Goal: Task Accomplishment & Management: Manage account settings

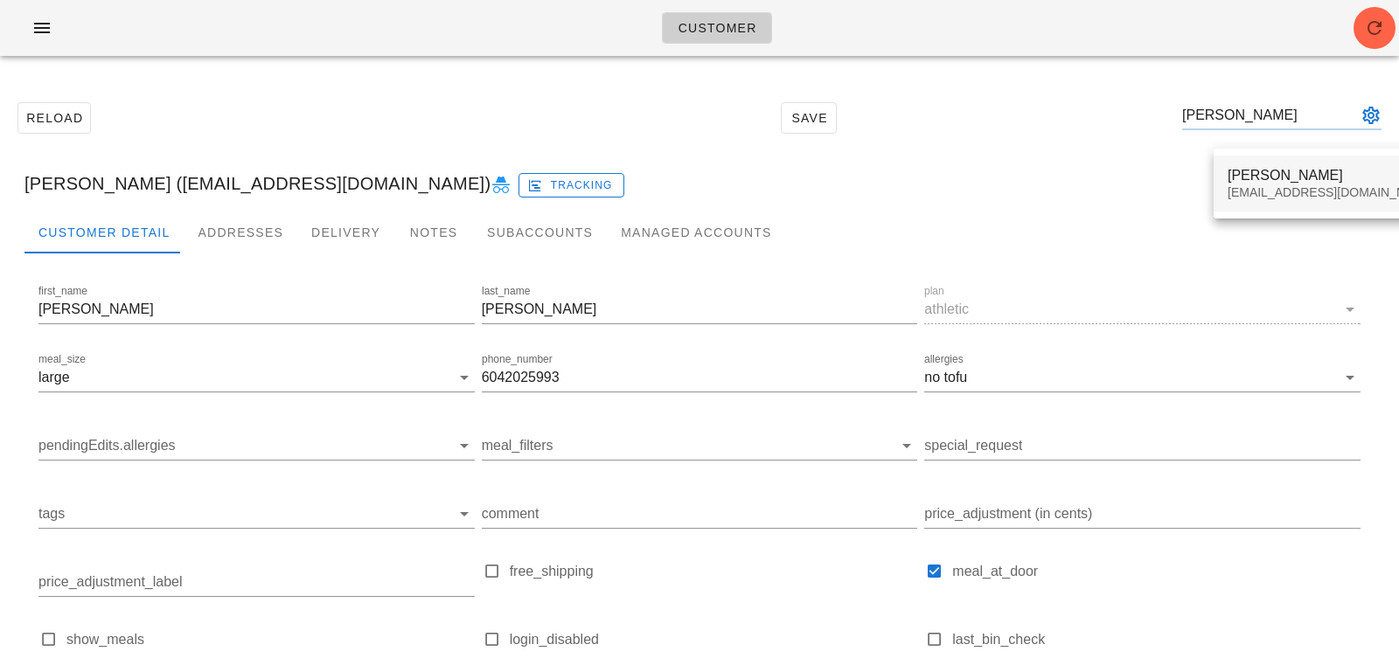
type input "sandeep arcot"
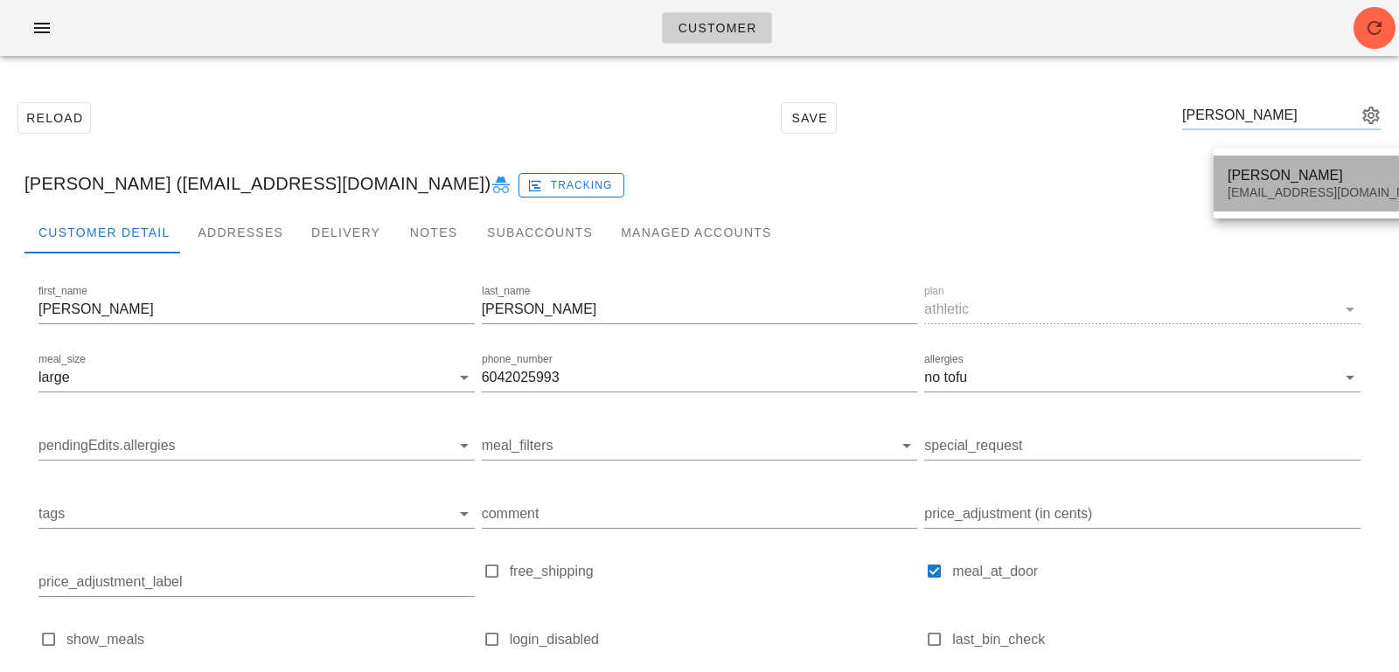
click at [1280, 192] on div "[EMAIL_ADDRESS][DOMAIN_NAME]" at bounding box center [1331, 192] width 207 height 15
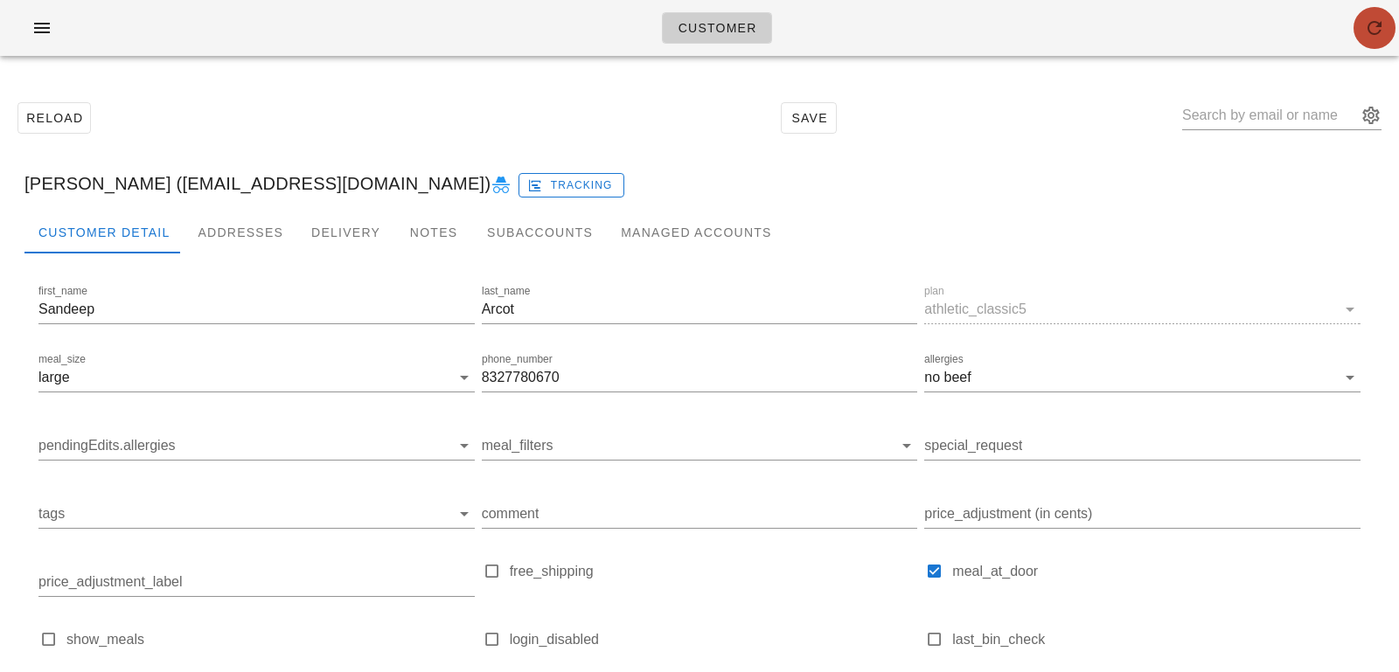
click at [1355, 38] on div "Customer" at bounding box center [699, 28] width 1399 height 56
drag, startPoint x: 25, startPoint y: 184, endPoint x: 142, endPoint y: 181, distance: 116.3
click at [143, 184] on div "[PERSON_NAME] ([EMAIL_ADDRESS][DOMAIN_NAME]) Tracking" at bounding box center [699, 184] width 1378 height 56
copy div "Sandeep Arcot"
click at [218, 220] on div "Addresses" at bounding box center [241, 233] width 114 height 42
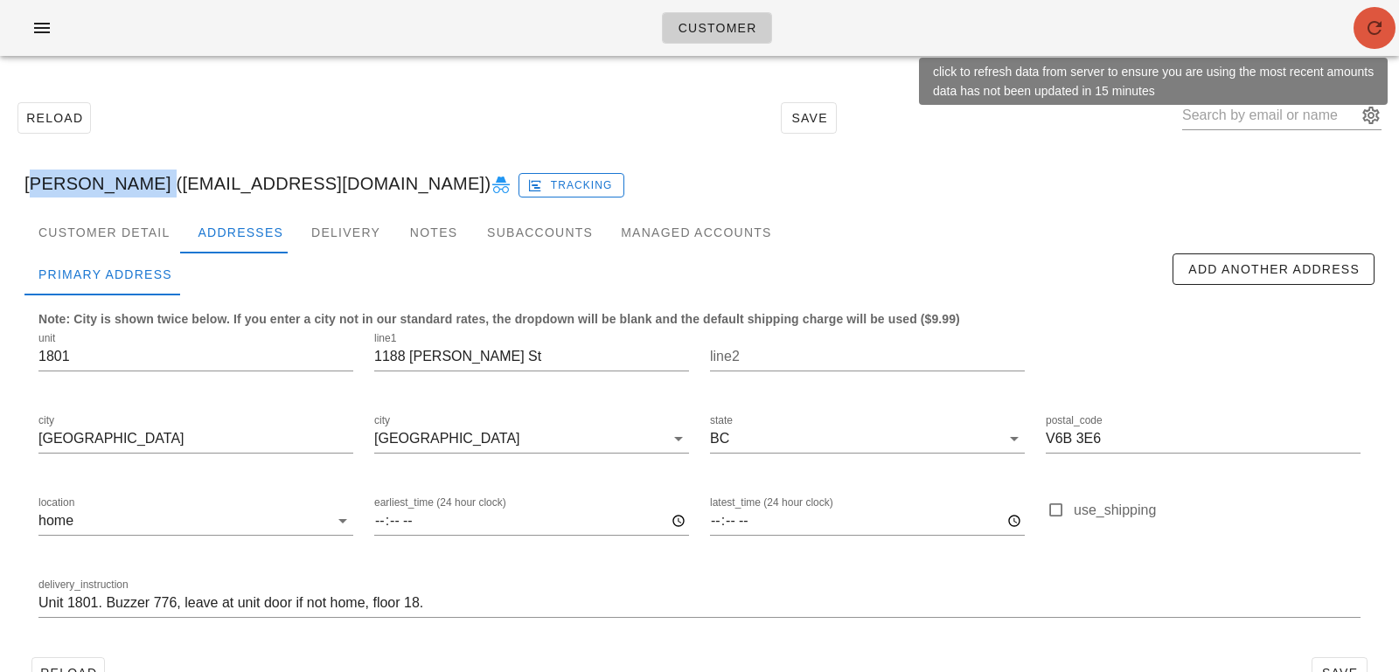
click at [1369, 22] on icon "button" at bounding box center [1374, 27] width 21 height 21
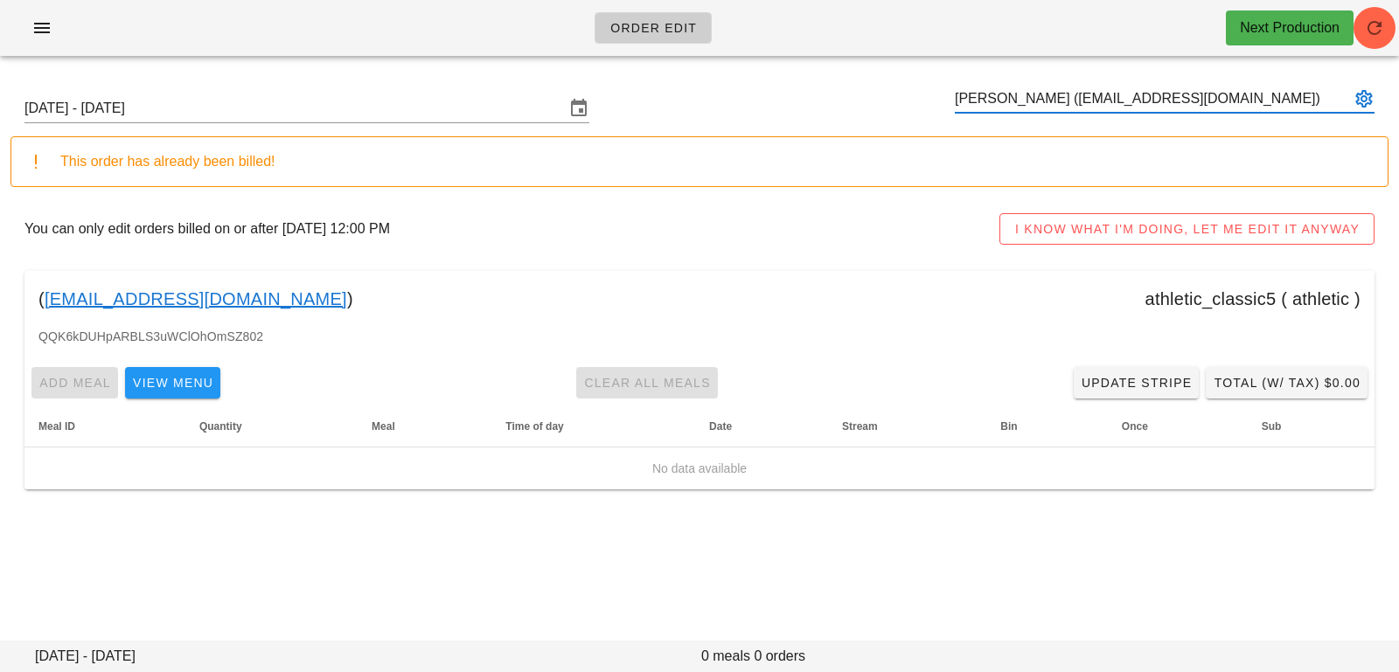
type input "[PERSON_NAME] ([EMAIL_ADDRESS][DOMAIN_NAME])"
paste input "[EMAIL_ADDRESS][DOMAIN_NAME]"
type input "[PERSON_NAME] ([EMAIL_ADDRESS][DOMAIN_NAME])"
click at [429, 108] on input "Sunday October 12 - Saturday October 18" at bounding box center [294, 108] width 540 height 28
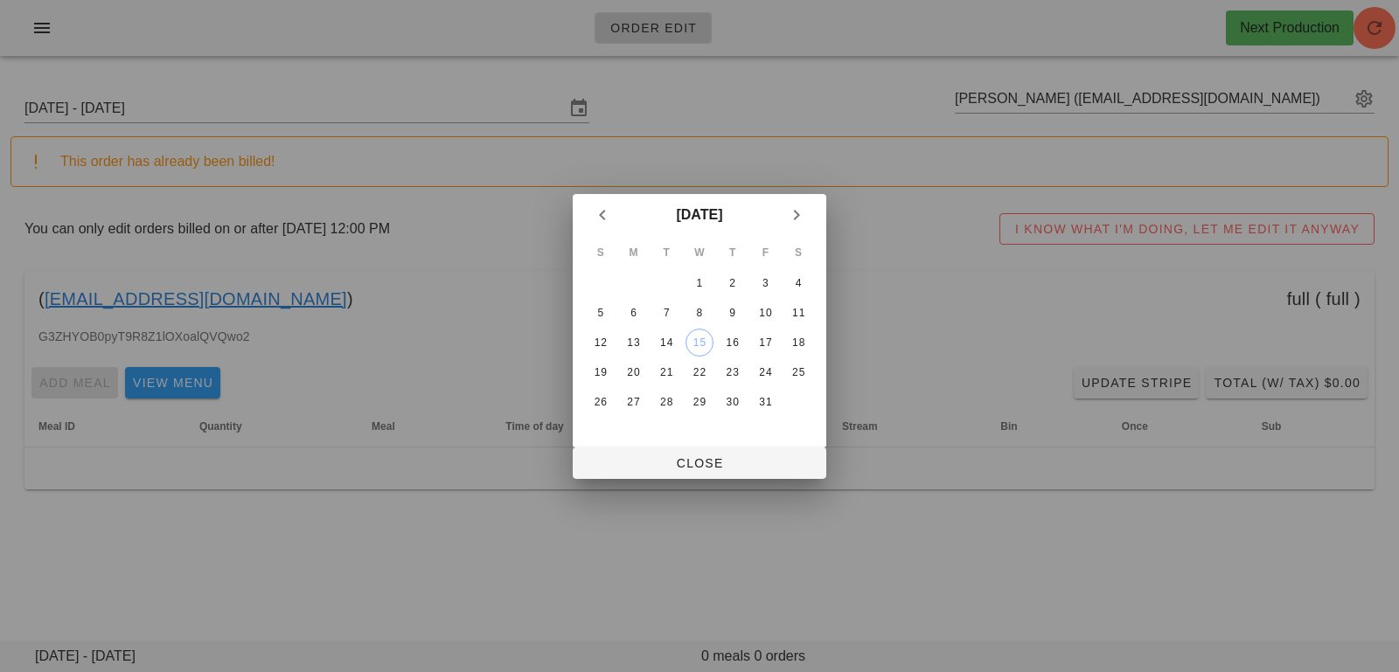
click at [650, 367] on table "S M T W T F S 1 2 3 4 5 6 7 8 9 10 11 12 13 14 15 16 17 18 19 20 21 22 23 24 25…" at bounding box center [699, 327] width 233 height 182
click at [637, 367] on div "20" at bounding box center [634, 372] width 28 height 12
click at [652, 470] on span "Close" at bounding box center [700, 463] width 226 height 14
type input "Sunday October 19 - Saturday October 25"
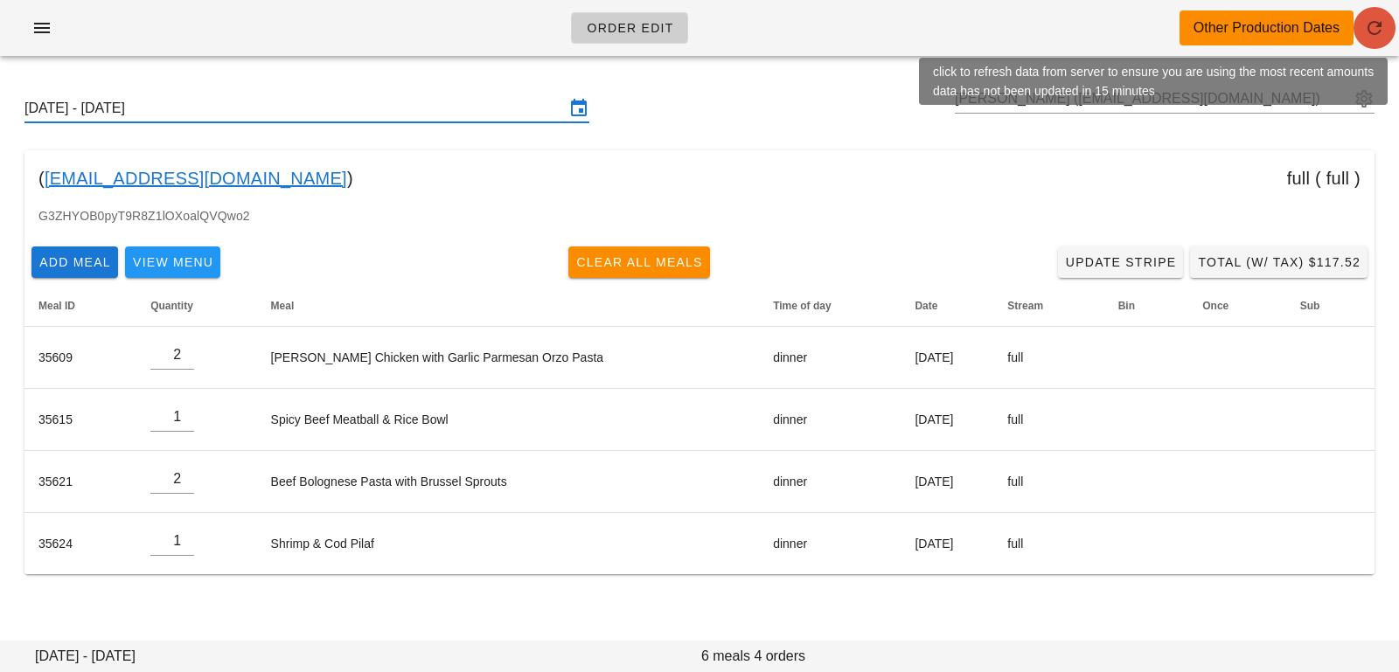
click at [1382, 9] on button "button" at bounding box center [1375, 28] width 42 height 42
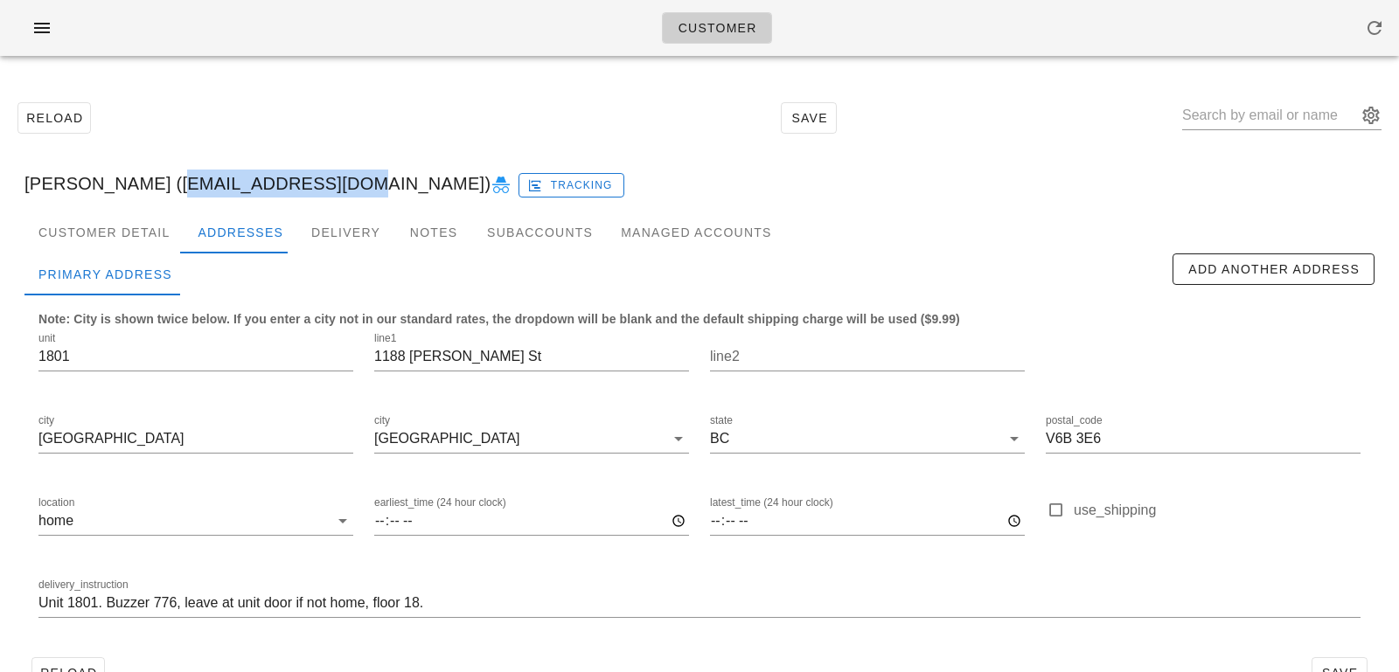
drag, startPoint x: 157, startPoint y: 184, endPoint x: 320, endPoint y: 177, distance: 162.7
click at [320, 177] on div "[PERSON_NAME] ([EMAIL_ADDRESS][DOMAIN_NAME]) Tracking" at bounding box center [699, 184] width 1378 height 56
copy div "[EMAIL_ADDRESS][DOMAIN_NAME]"
click at [50, 231] on div "Customer Detail" at bounding box center [103, 233] width 159 height 42
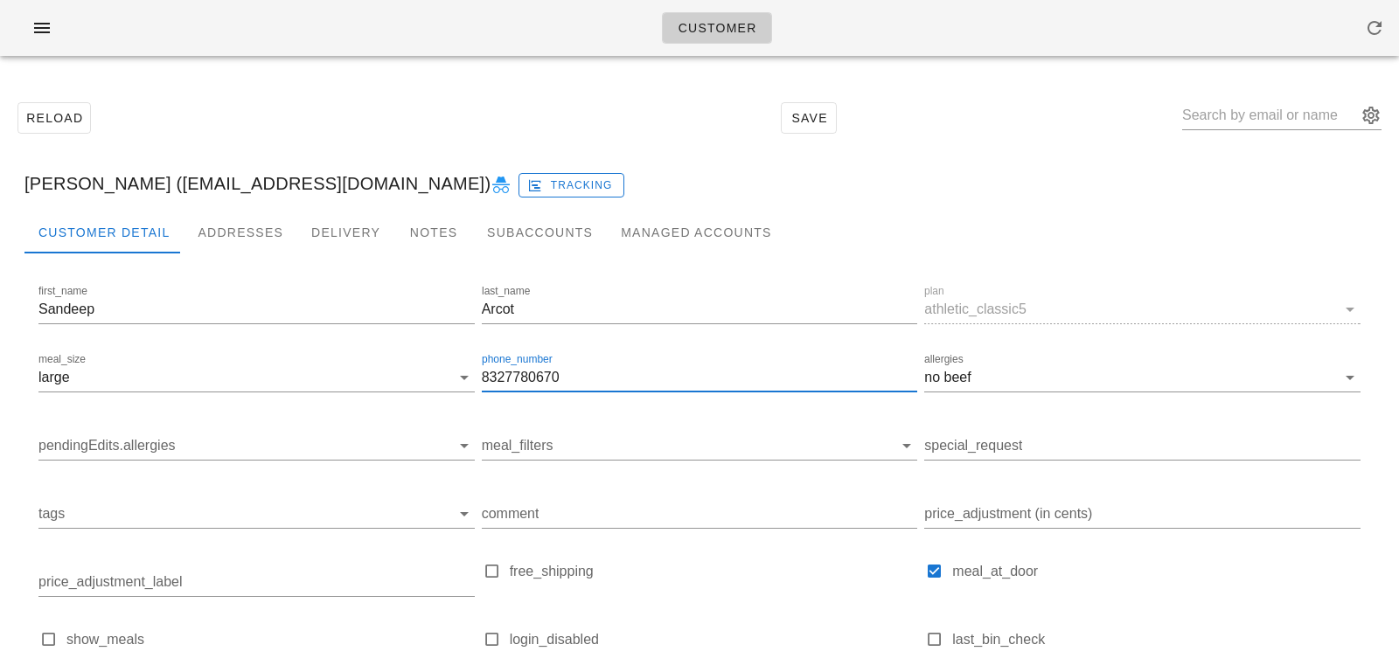
drag, startPoint x: 599, startPoint y: 373, endPoint x: 198, endPoint y: 340, distance: 401.8
click at [200, 344] on div "first_name Sandeep last_name Arcot plan athletic_classic5 meal_size large phone…" at bounding box center [699, 499] width 1329 height 442
click at [1238, 133] on div at bounding box center [1281, 124] width 199 height 47
click at [1240, 108] on input "text" at bounding box center [1269, 115] width 175 height 28
paste input "kmbritt@gmail.com"
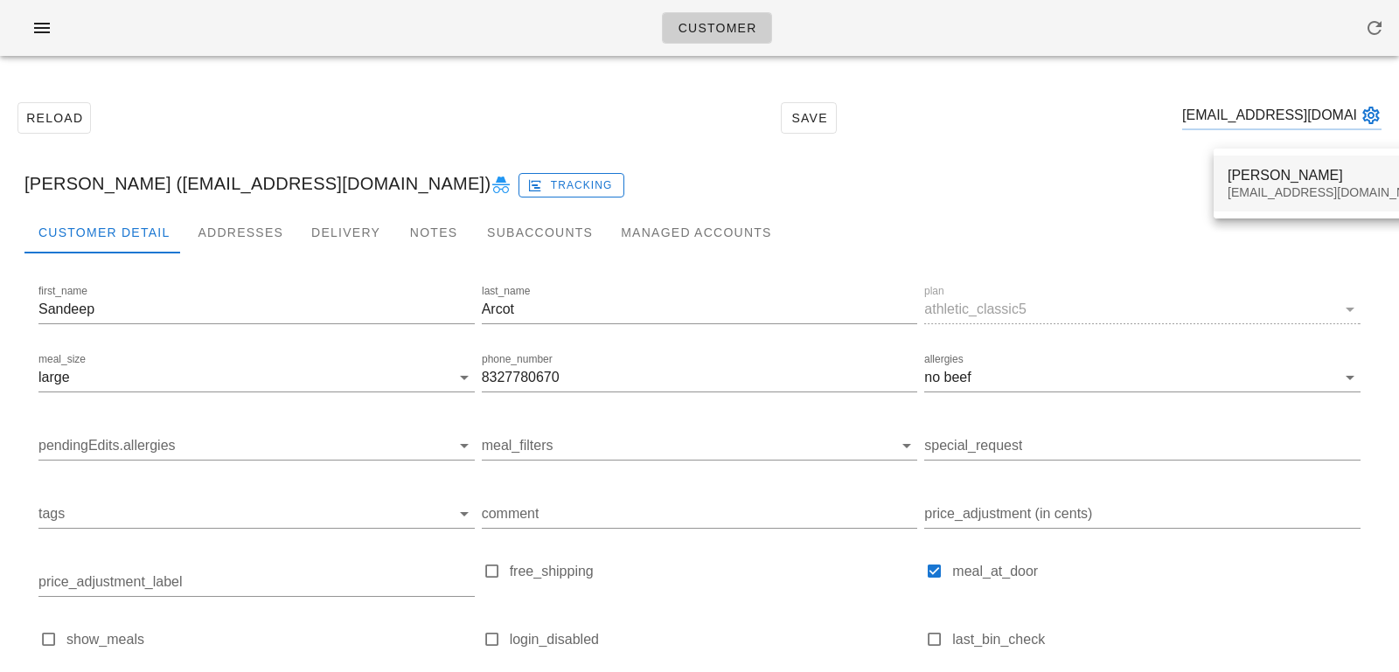
type input "kmbritt@gmail.com"
click at [1236, 164] on div "Kate Britt kmbritt@gmail.com" at bounding box center [1331, 184] width 207 height 54
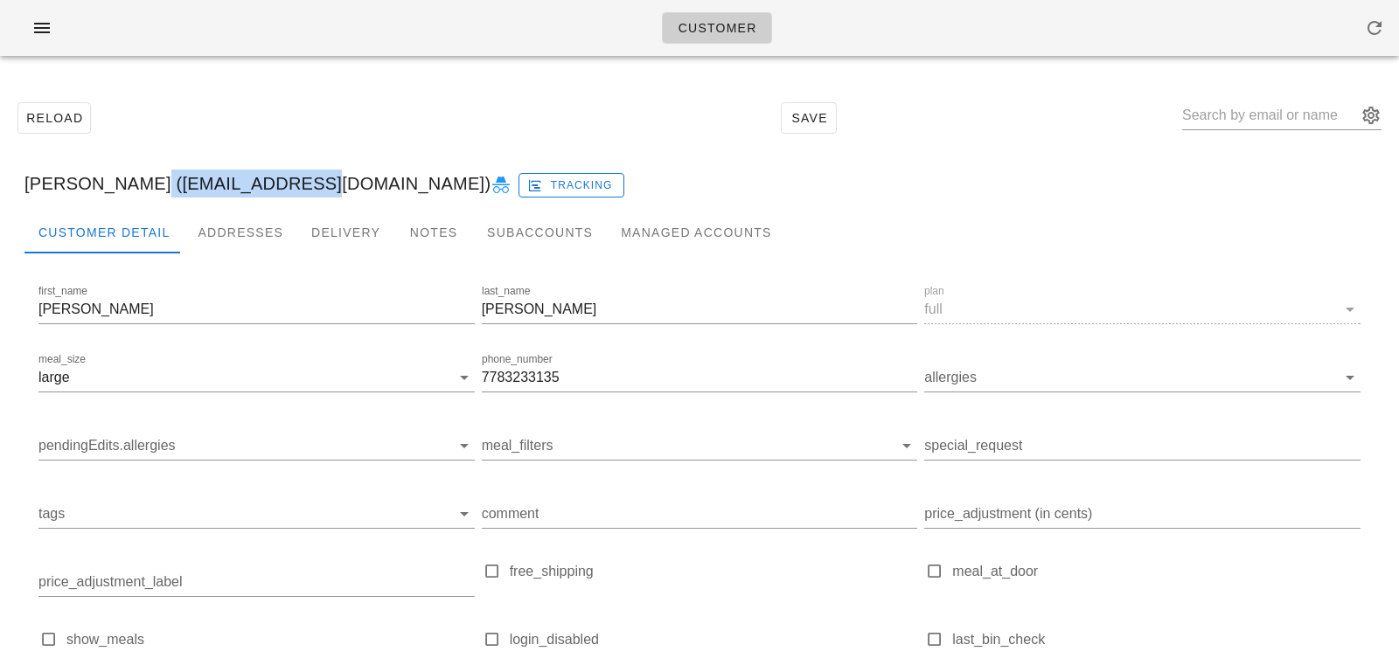
drag, startPoint x: 270, startPoint y: 184, endPoint x: 113, endPoint y: 186, distance: 157.4
click at [113, 186] on div "Kate Britt (kmbritt@gmail.com) Tracking" at bounding box center [699, 184] width 1378 height 56
copy div "kmbritt@gmail.com"
click at [491, 176] on icon at bounding box center [501, 185] width 21 height 21
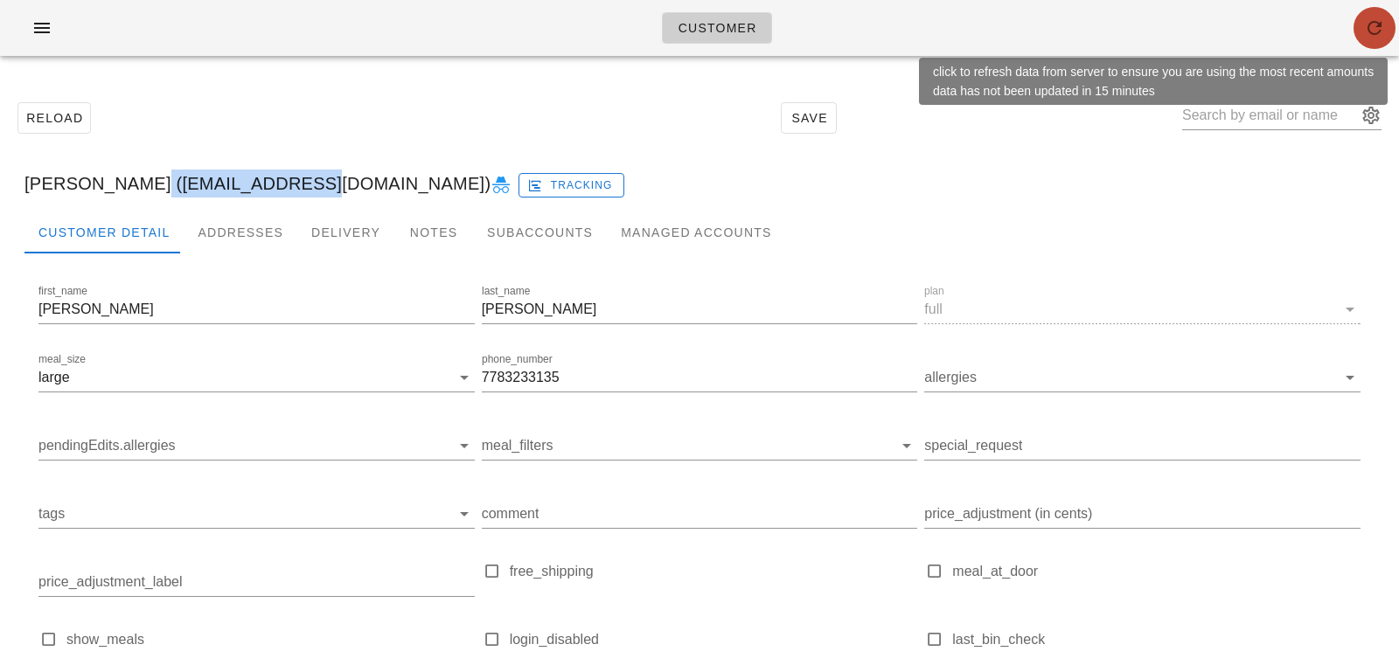
click at [1382, 30] on icon "button" at bounding box center [1374, 27] width 21 height 21
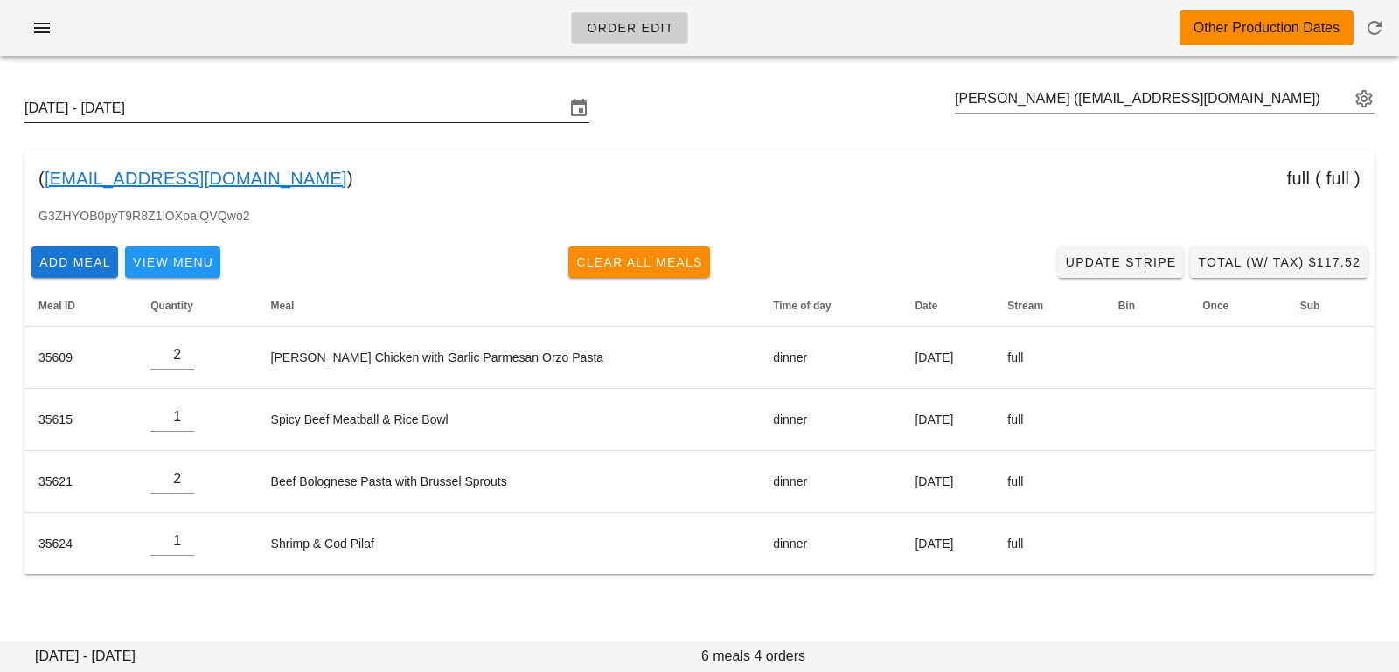
click at [325, 109] on input "Sunday October 19 - Saturday October 25" at bounding box center [294, 108] width 540 height 28
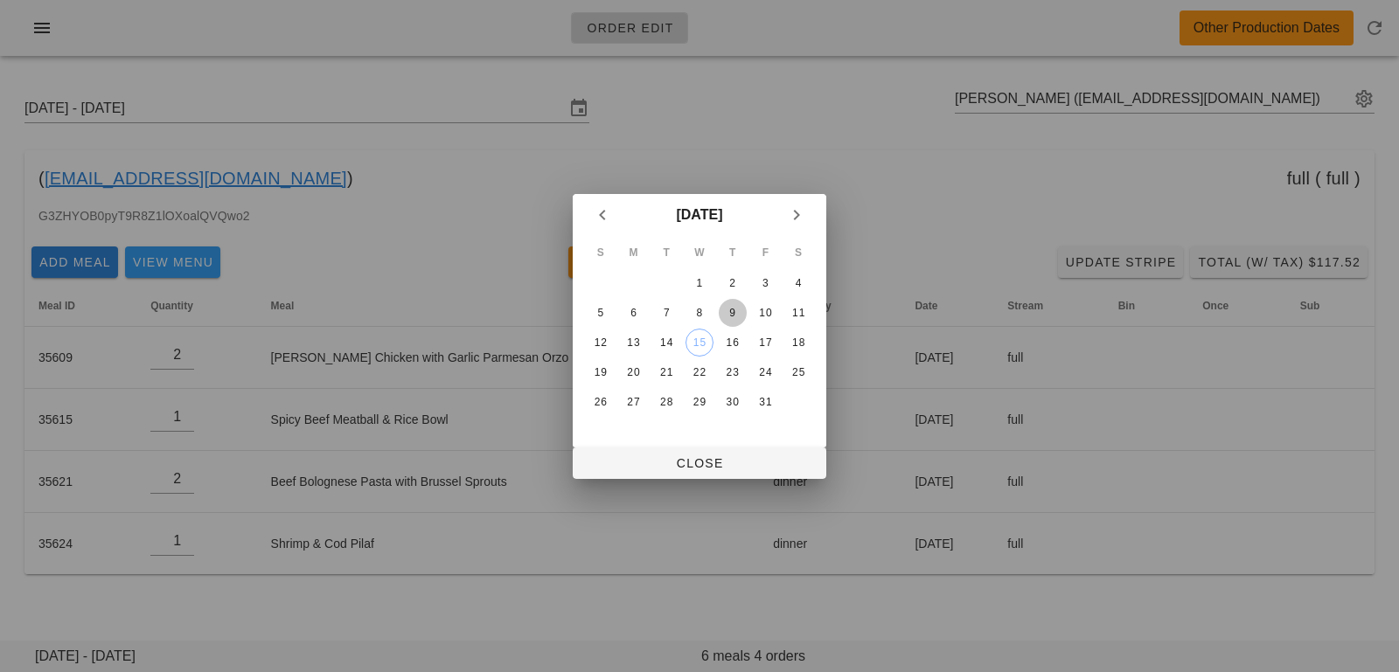
click at [736, 310] on div "9" at bounding box center [733, 313] width 28 height 12
click at [705, 337] on div "15" at bounding box center [699, 343] width 26 height 12
click at [718, 456] on span "Close" at bounding box center [700, 463] width 226 height 14
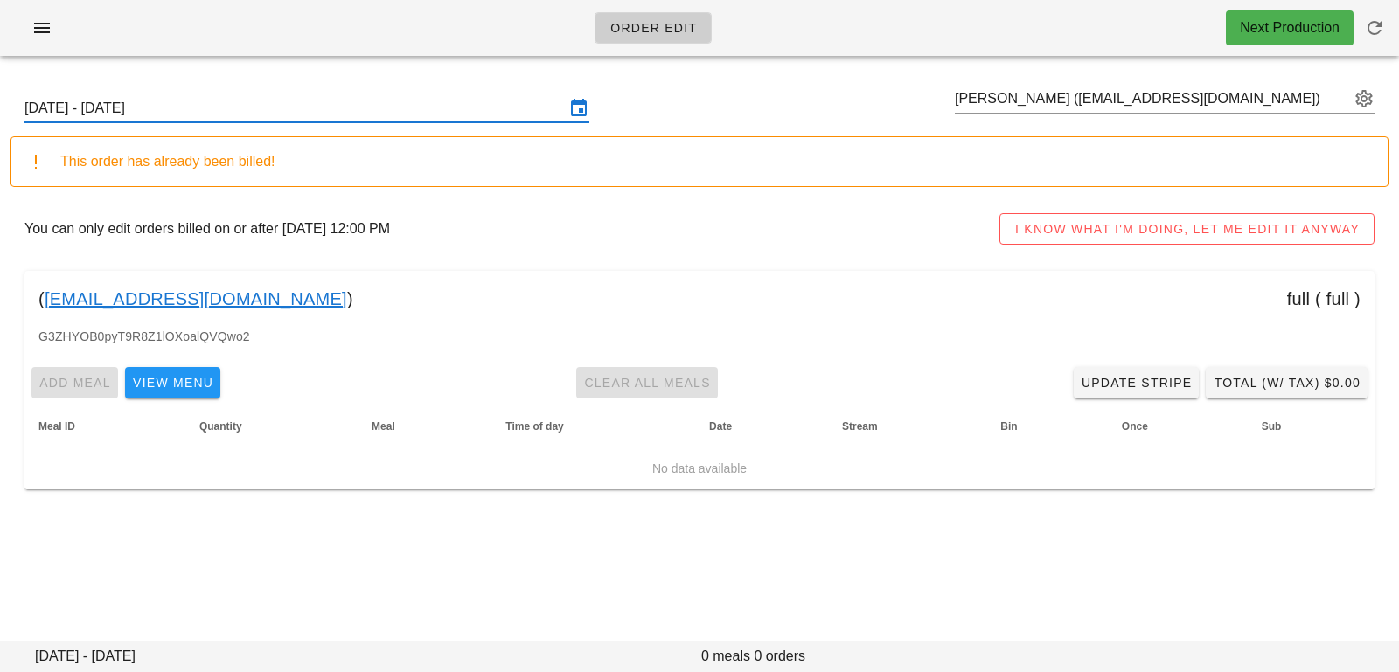
click at [492, 102] on input "Sunday October 12 - Saturday October 18" at bounding box center [294, 108] width 540 height 28
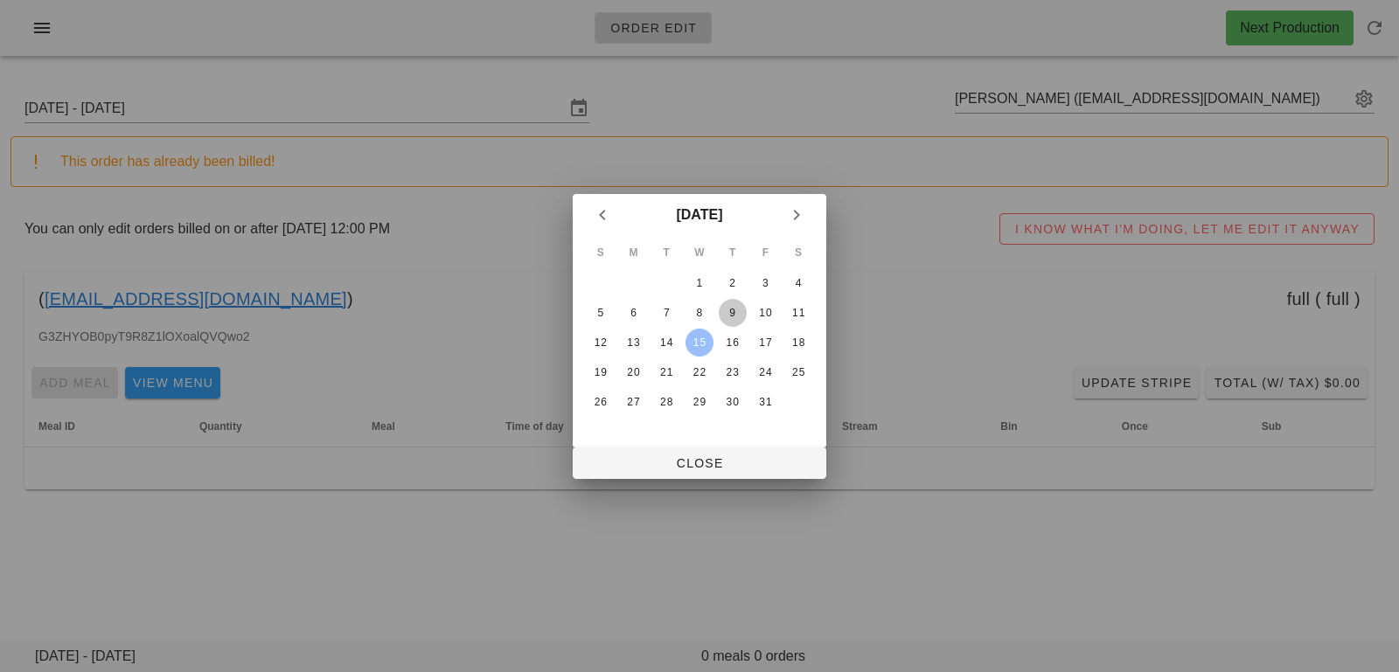
click at [732, 309] on div "9" at bounding box center [733, 313] width 28 height 12
click at [723, 471] on button "Close" at bounding box center [700, 463] width 254 height 31
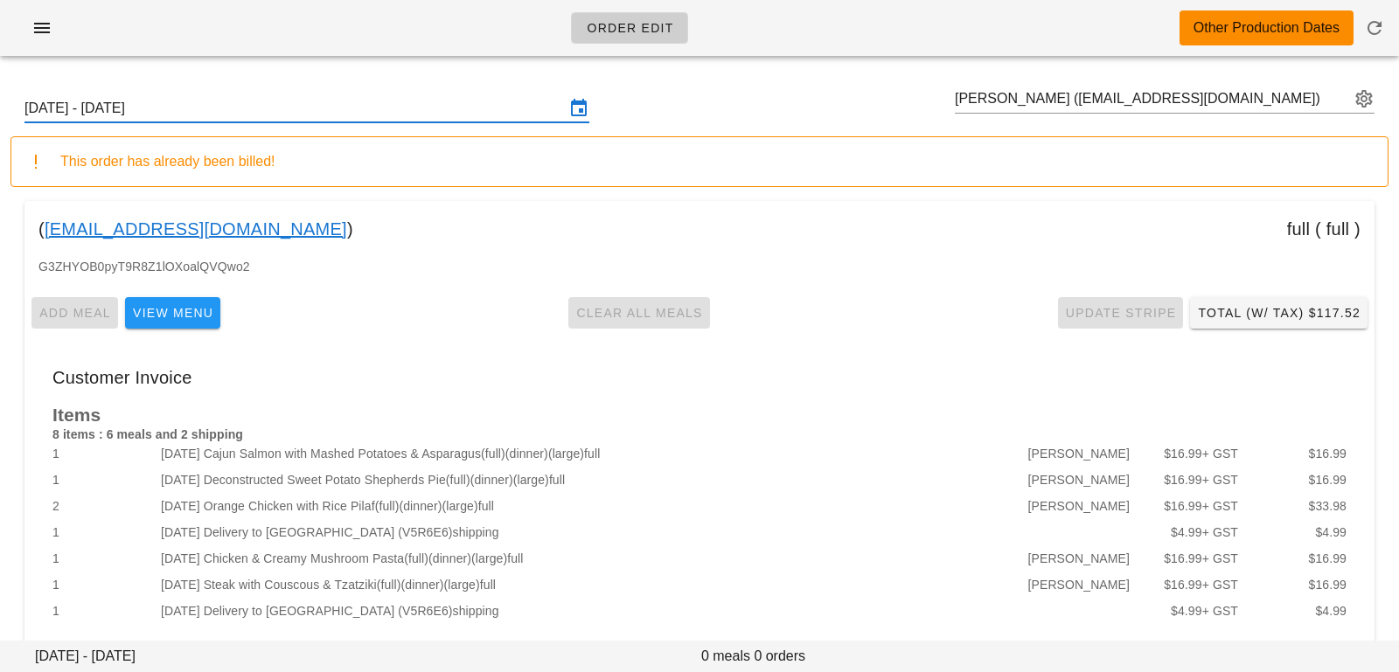
click at [394, 122] on div "Sunday October 5 - Saturday October 11" at bounding box center [306, 108] width 565 height 28
click at [467, 114] on input "Sunday October 5 - Saturday October 11" at bounding box center [294, 108] width 540 height 28
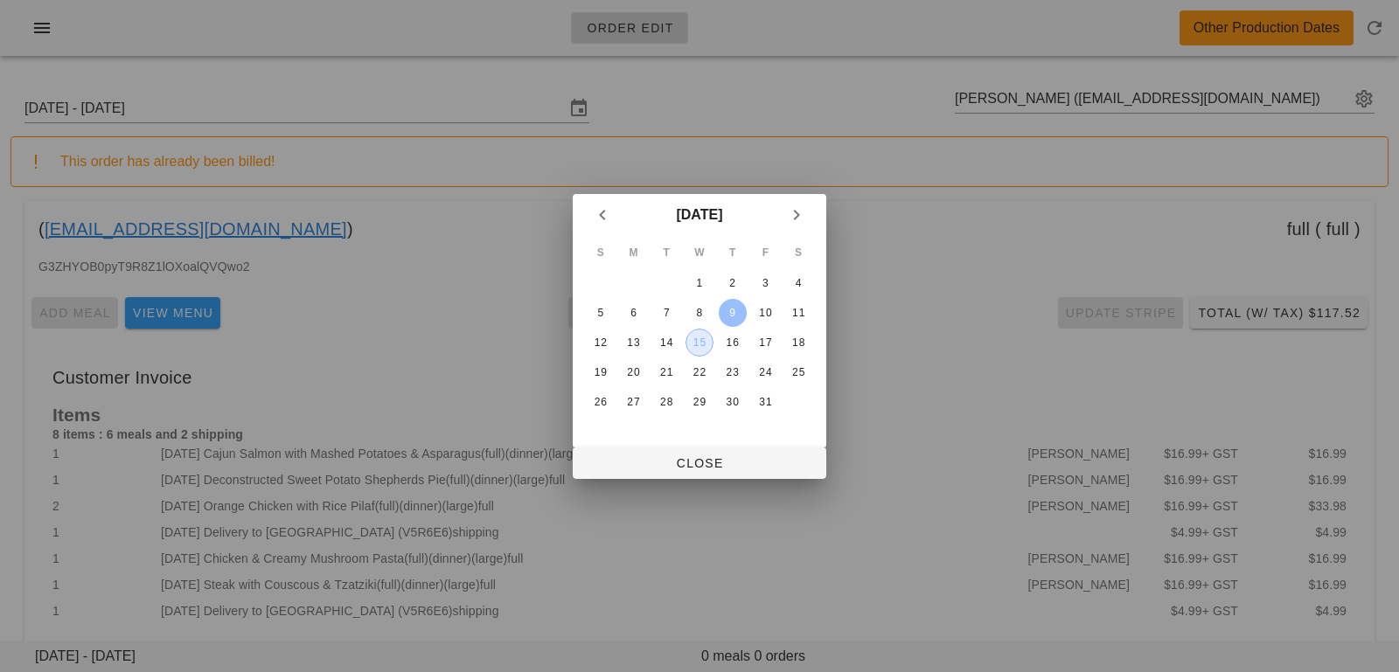
click at [702, 345] on div "15" at bounding box center [699, 343] width 26 height 12
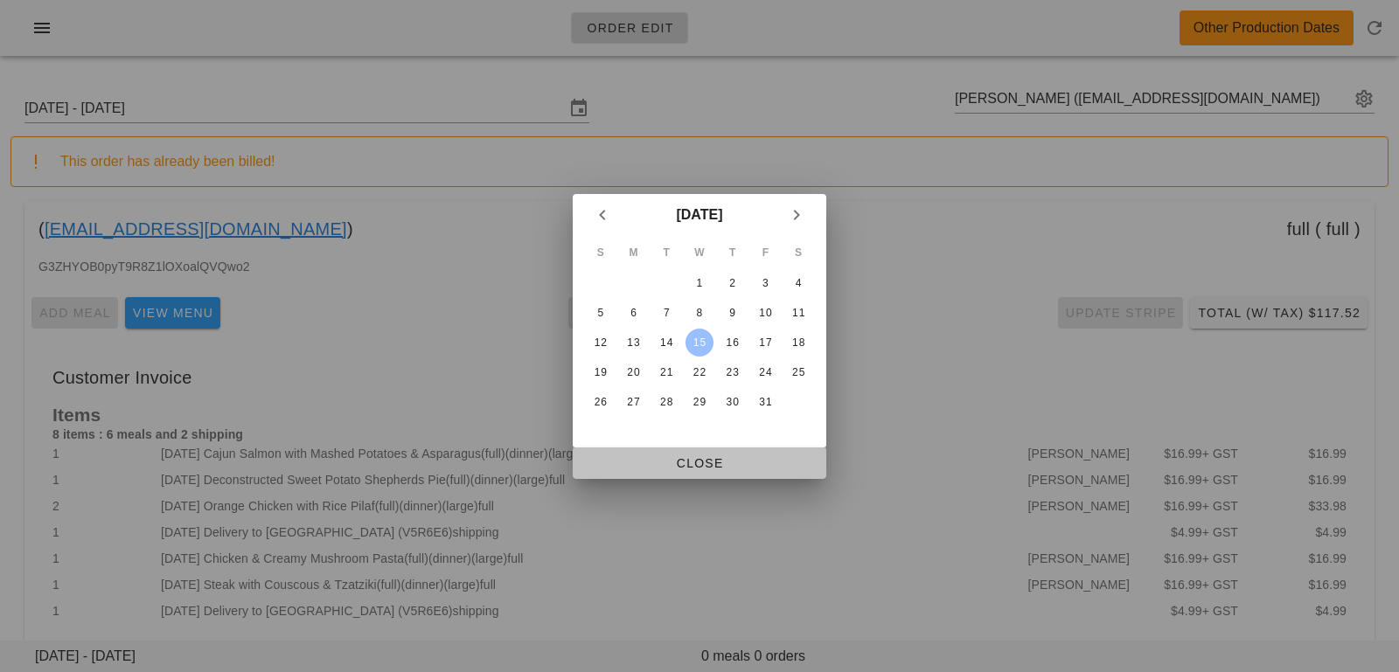
click at [743, 474] on button "Close" at bounding box center [700, 463] width 254 height 31
type input "Sunday October 12 - Saturday October 18"
